Goal: Navigation & Orientation: Find specific page/section

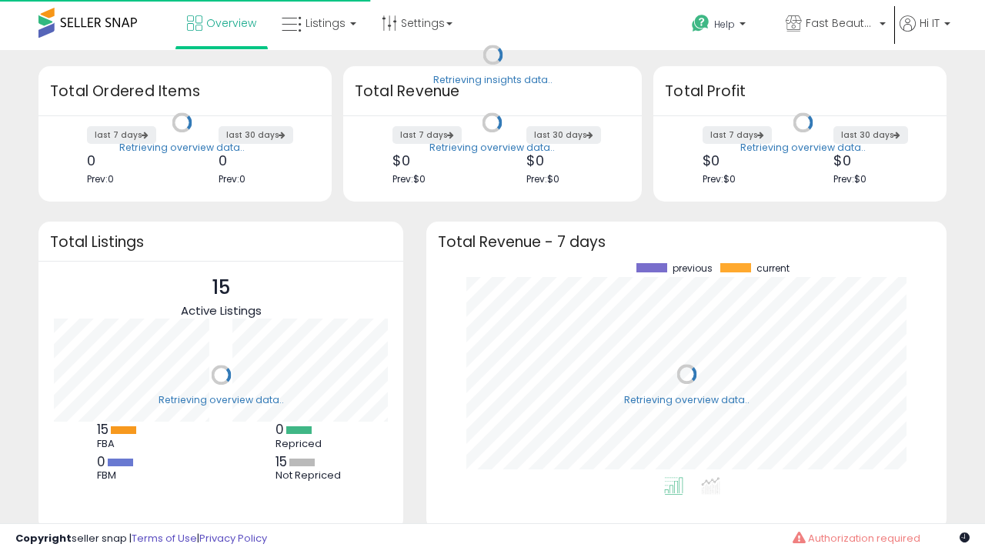
scroll to position [214, 489]
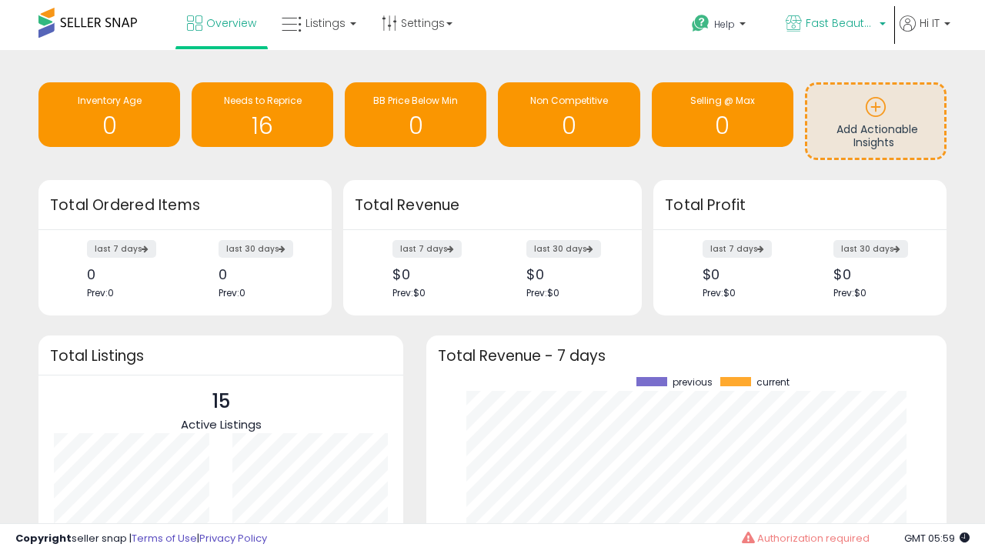
click at [834, 25] on span "Fast Beauty ([GEOGRAPHIC_DATA])" at bounding box center [840, 22] width 69 height 15
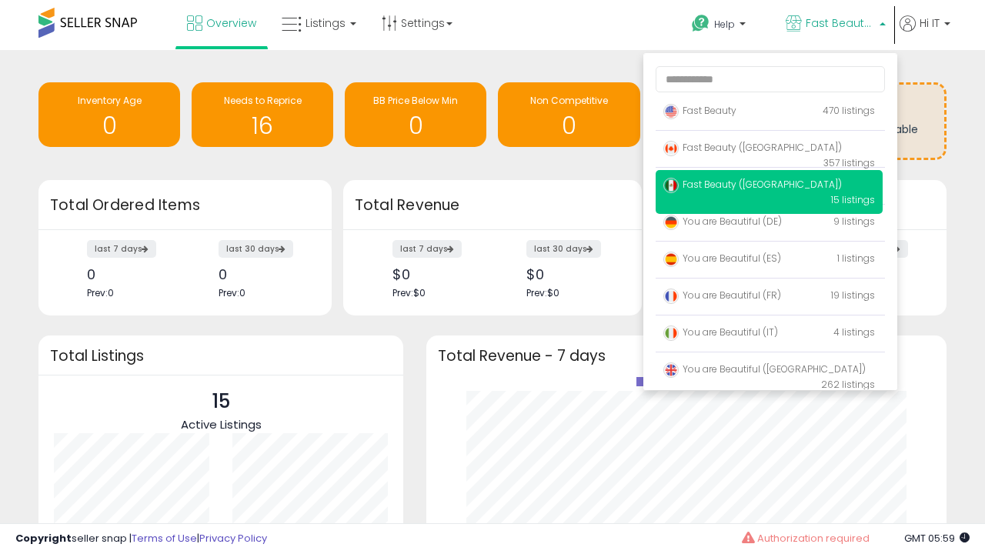
click at [769, 187] on span "Fast Beauty ([GEOGRAPHIC_DATA])" at bounding box center [752, 184] width 179 height 13
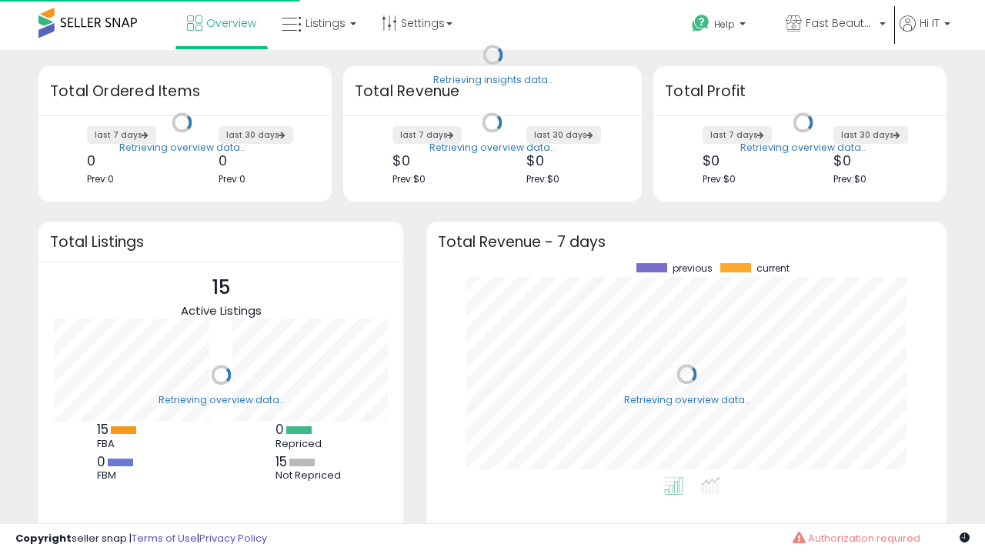
scroll to position [214, 489]
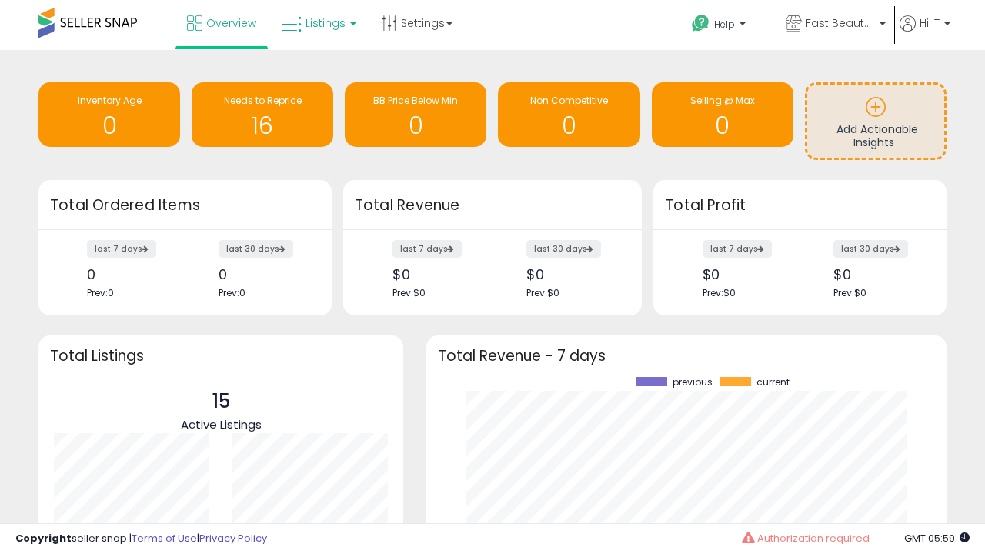
click at [317, 23] on span "Listings" at bounding box center [326, 22] width 40 height 15
